Goal: Transaction & Acquisition: Purchase product/service

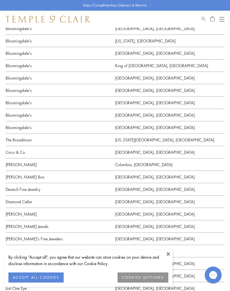
scroll to position [370, 0]
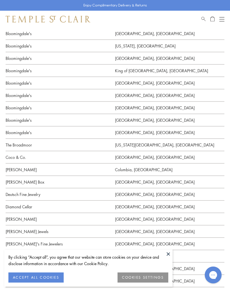
click at [29, 67] on p "Bloomingdale's" at bounding box center [61, 70] width 110 height 12
click at [31, 71] on p "Bloomingdale's" at bounding box center [61, 70] width 110 height 12
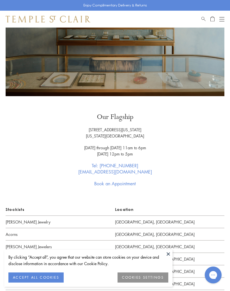
scroll to position [65, 0]
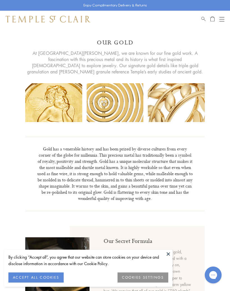
click at [205, 17] on span "Search" at bounding box center [204, 18] width 4 height 5
click at [42, 38] on input "search" at bounding box center [119, 39] width 186 height 6
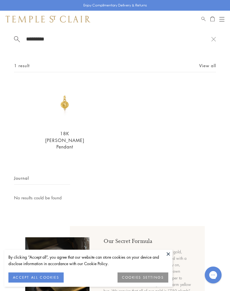
type input "*********"
click at [66, 109] on img at bounding box center [64, 103] width 43 height 43
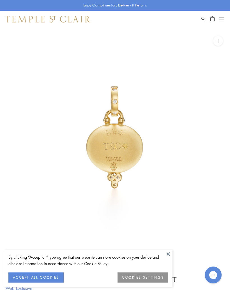
click at [203, 17] on span "Search" at bounding box center [204, 18] width 4 height 5
click at [41, 39] on input "search" at bounding box center [119, 39] width 186 height 6
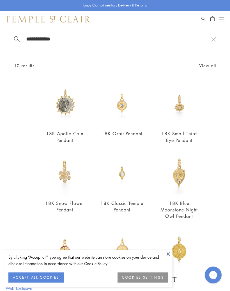
type input "**********"
click at [66, 105] on img at bounding box center [64, 103] width 43 height 43
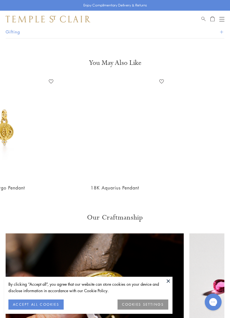
scroll to position [0, 332]
